Goal: Task Accomplishment & Management: Manage account settings

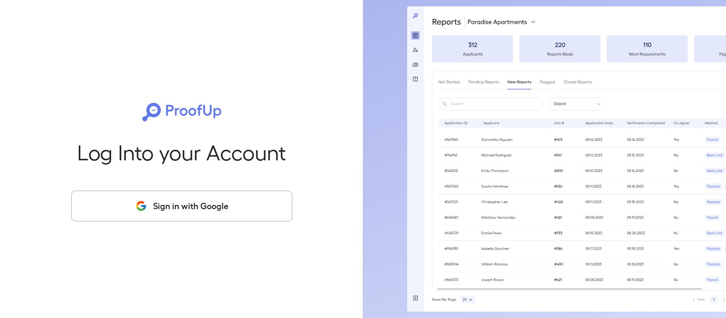
click at [212, 208] on button "Sign in with Google" at bounding box center [181, 206] width 221 height 31
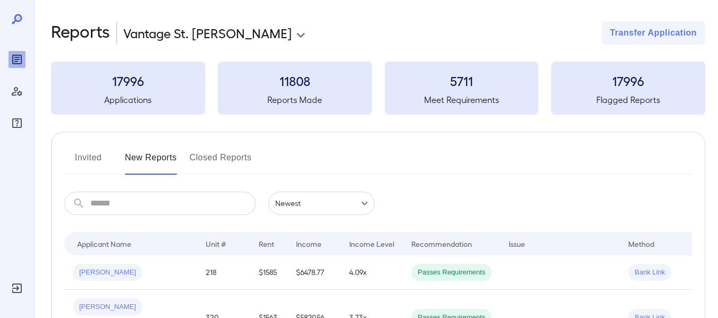
click at [79, 163] on button "Invited" at bounding box center [88, 161] width 48 height 25
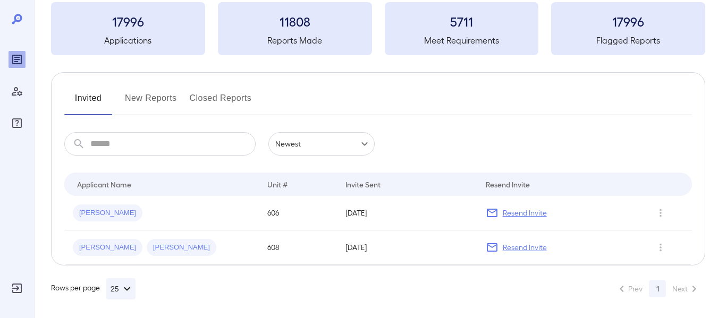
scroll to position [62, 0]
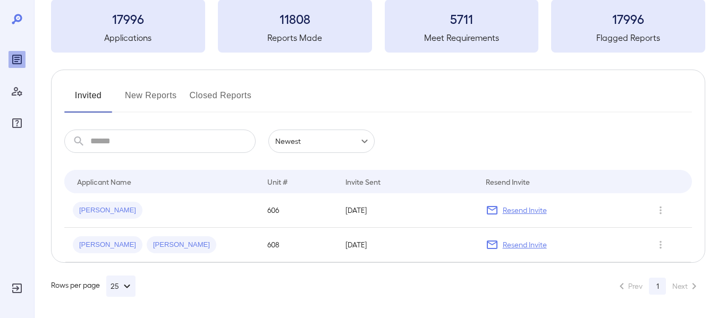
click at [166, 94] on button "New Reports" at bounding box center [151, 99] width 52 height 25
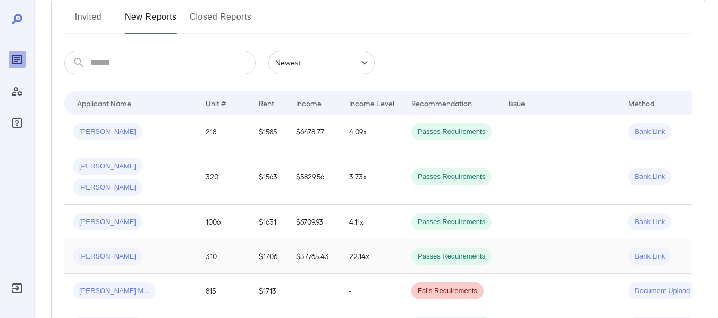
scroll to position [159, 0]
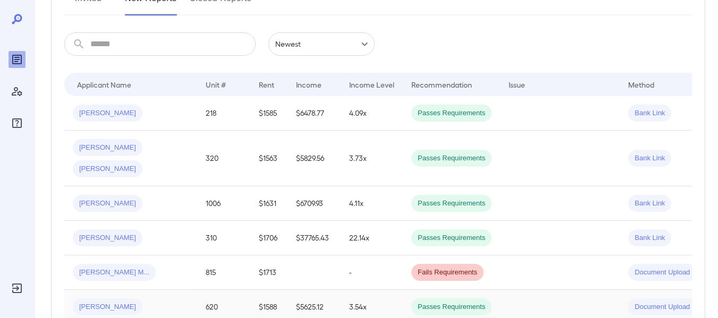
click at [98, 302] on span "Abigail M..." at bounding box center [108, 307] width 70 height 10
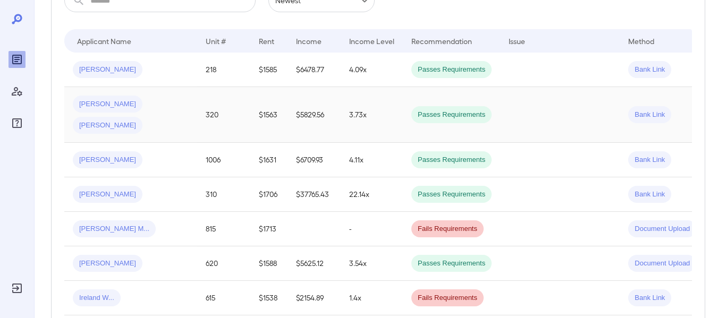
scroll to position [121, 0]
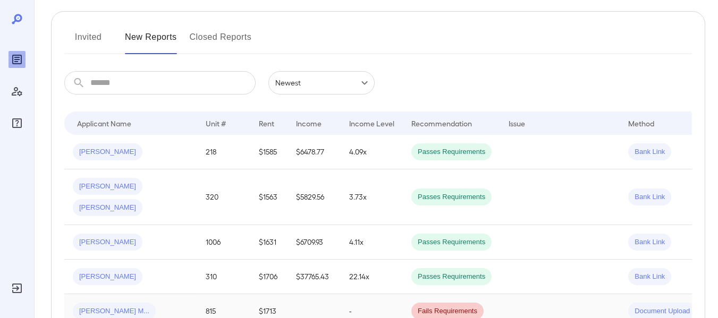
click at [114, 307] on span "Callahan M..." at bounding box center [114, 312] width 83 height 10
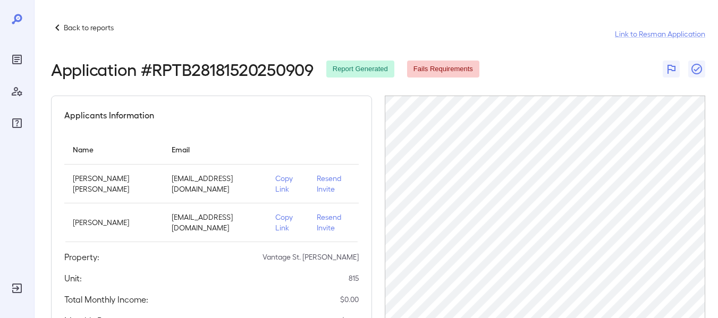
click at [324, 223] on p "Resend Invite" at bounding box center [333, 222] width 33 height 21
click at [275, 228] on p "Copy Link" at bounding box center [287, 222] width 24 height 21
click at [279, 215] on p "Copy Link" at bounding box center [287, 222] width 24 height 21
